Goal: Check status

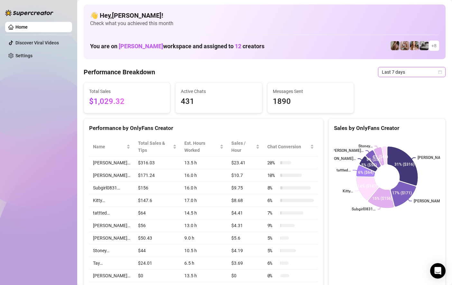
click at [383, 67] on span "Last 7 days" at bounding box center [412, 72] width 60 height 10
click at [385, 67] on span "Last 7 days" at bounding box center [412, 72] width 60 height 10
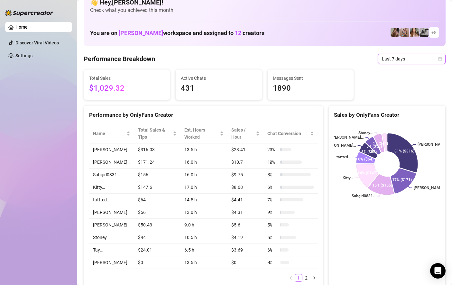
click at [403, 57] on span "Last 7 days" at bounding box center [412, 59] width 60 height 10
click at [378, 65] on div "Last 24 hours" at bounding box center [378, 65] width 0 height 0
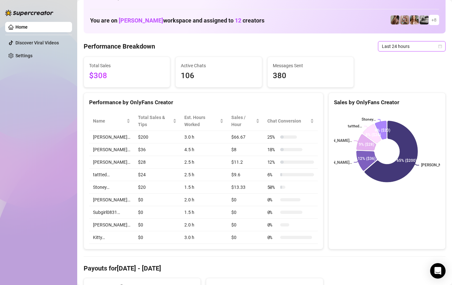
scroll to position [0, 0]
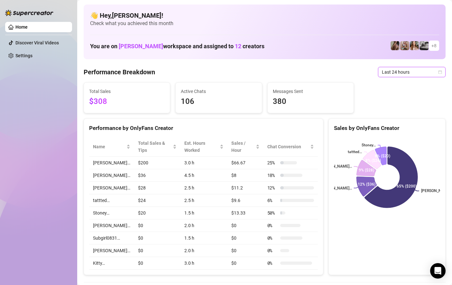
click at [411, 72] on span "Last 24 hours" at bounding box center [412, 72] width 60 height 10
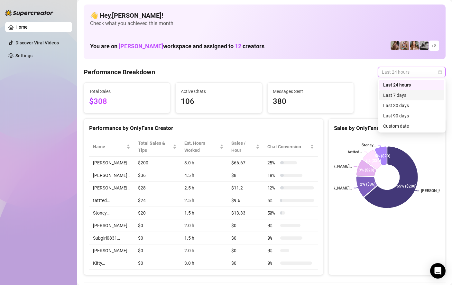
click at [394, 93] on div "Last 7 days" at bounding box center [412, 95] width 57 height 7
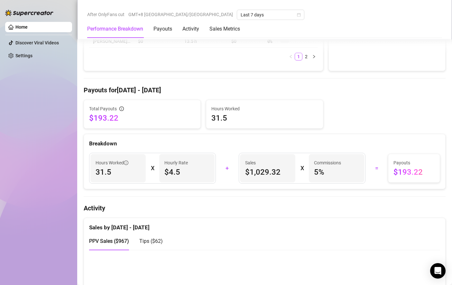
scroll to position [226, 0]
